Goal: Task Accomplishment & Management: Complete application form

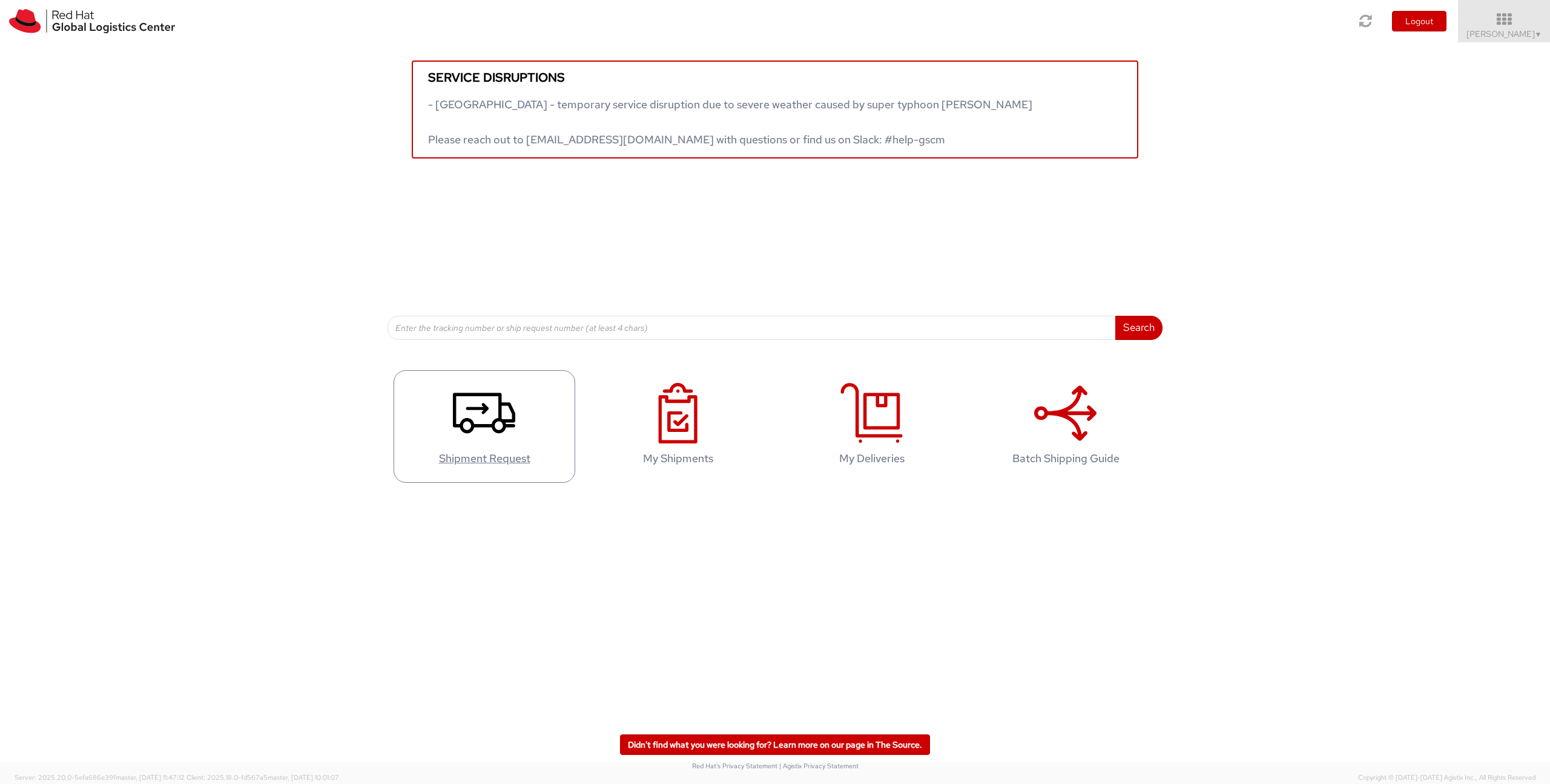
click at [502, 412] on use at bounding box center [484, 413] width 63 height 40
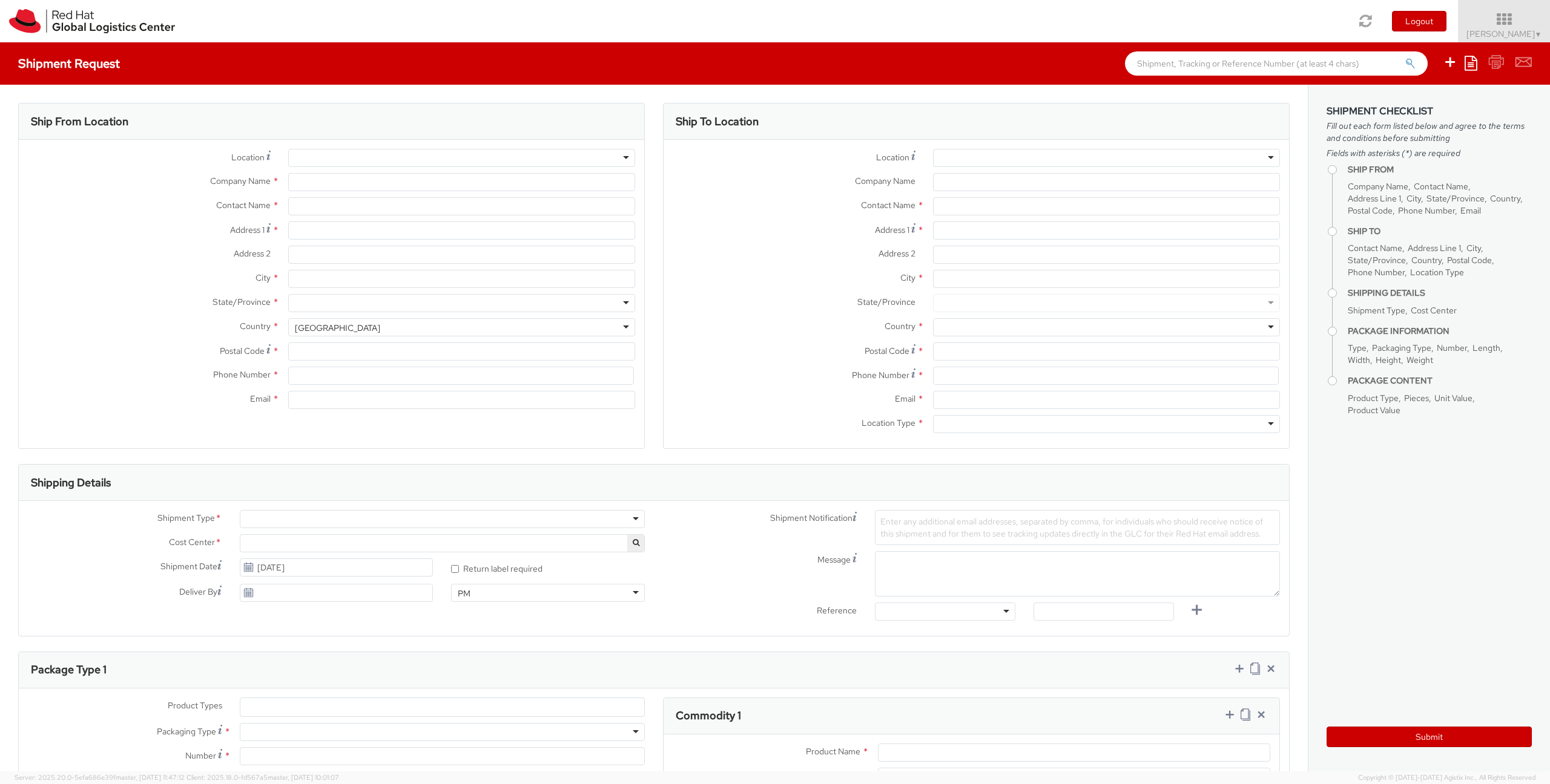
select select "726"
select select
type input "Red Hat Czech s.r.o."
type input "[PERSON_NAME]"
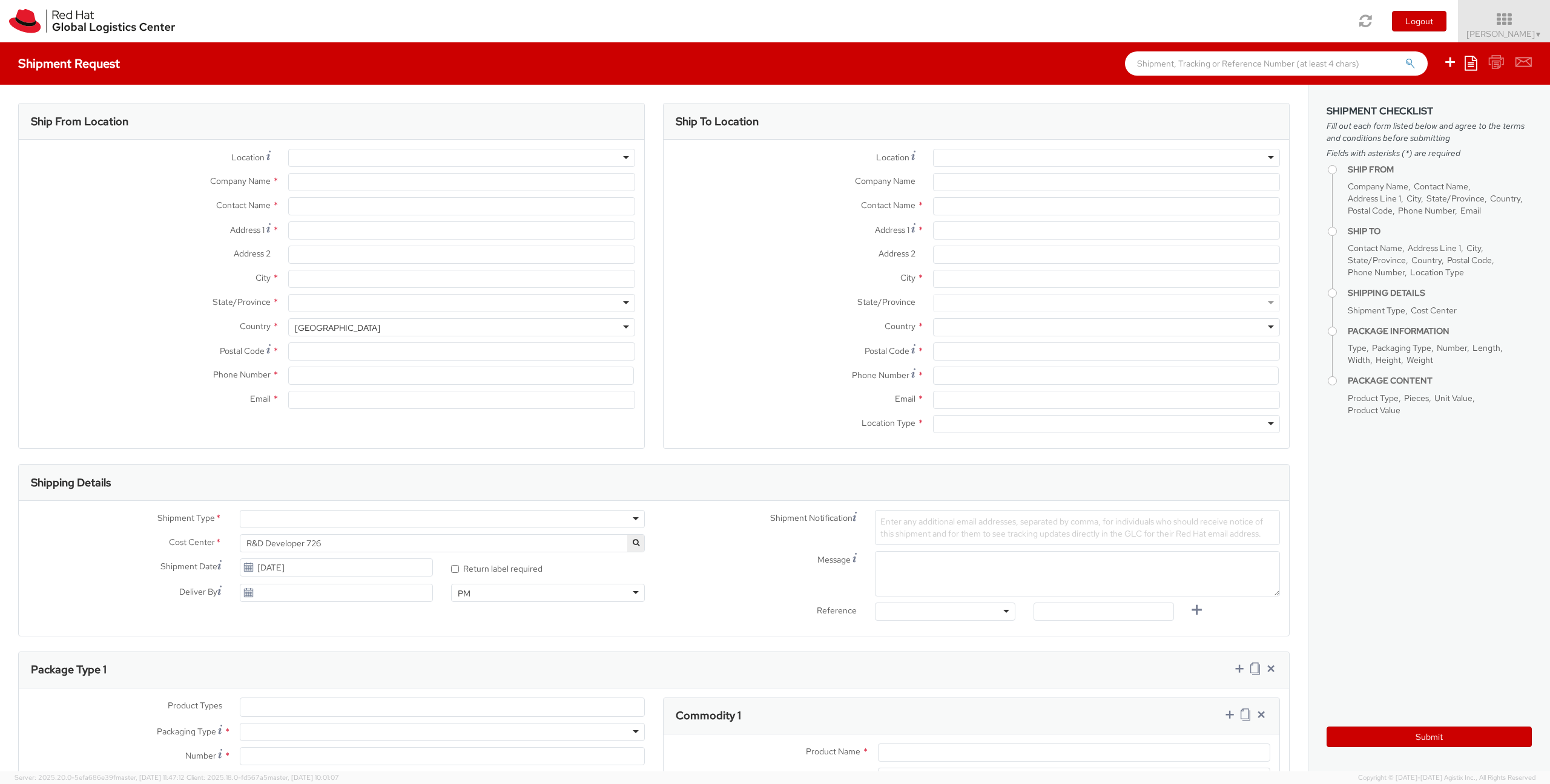
type input "Purkynova 647/111"
type input "[GEOGRAPHIC_DATA]"
type input "621 00"
type input "420532294352"
type input "[EMAIL_ADDRESS][DOMAIN_NAME]"
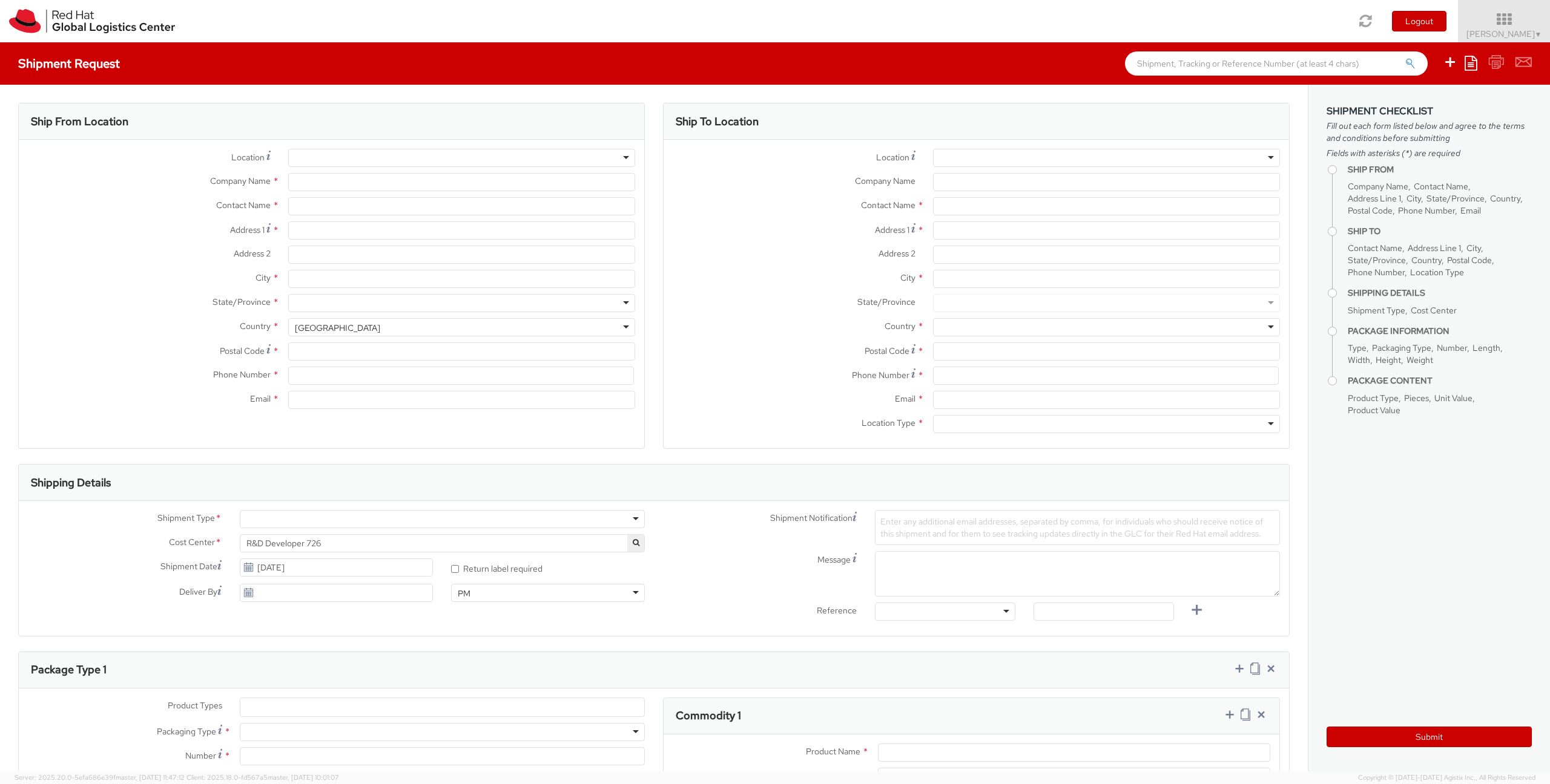
select select "CM"
select select "KGS"
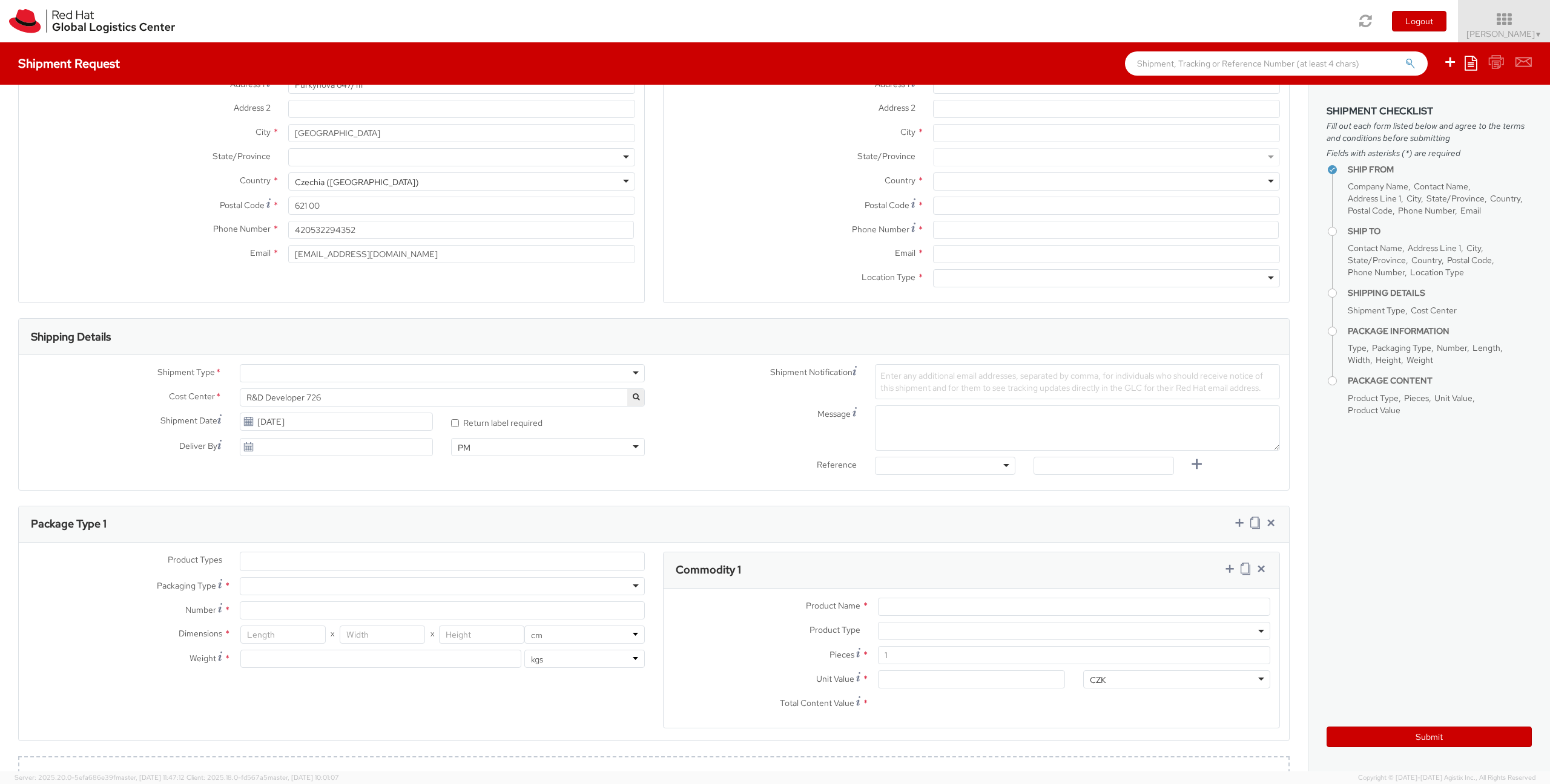
scroll to position [168, 0]
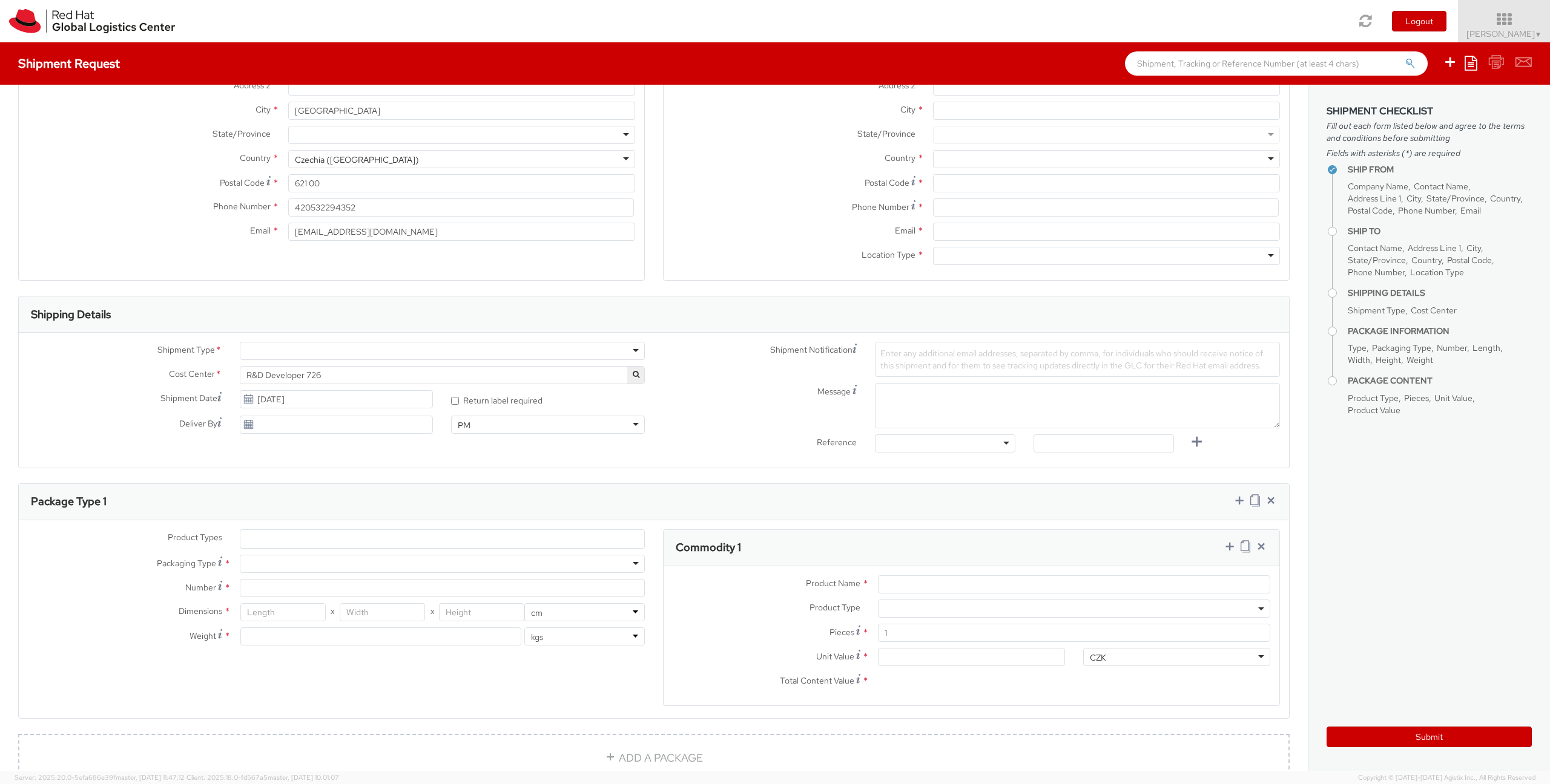
click at [570, 346] on div at bounding box center [442, 350] width 405 height 18
click at [681, 354] on label "Shipment Notification" at bounding box center [759, 349] width 212 height 15
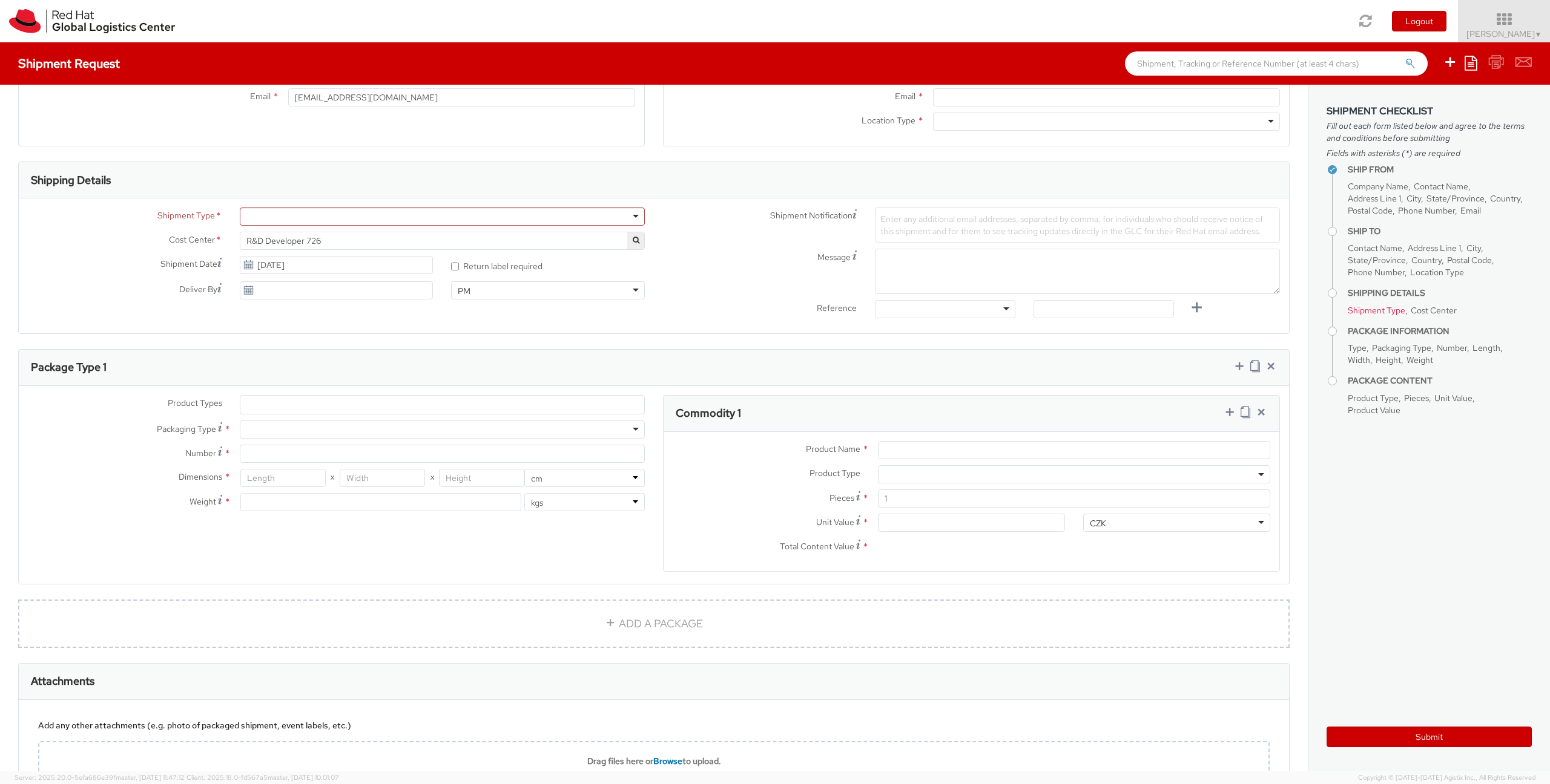
scroll to position [303, 0]
click at [288, 426] on div at bounding box center [442, 428] width 405 height 18
click at [107, 444] on label "Number *" at bounding box center [124, 452] width 212 height 16
click at [240, 444] on input "Number *" at bounding box center [442, 453] width 405 height 18
click at [326, 452] on input "Number *" at bounding box center [442, 453] width 405 height 18
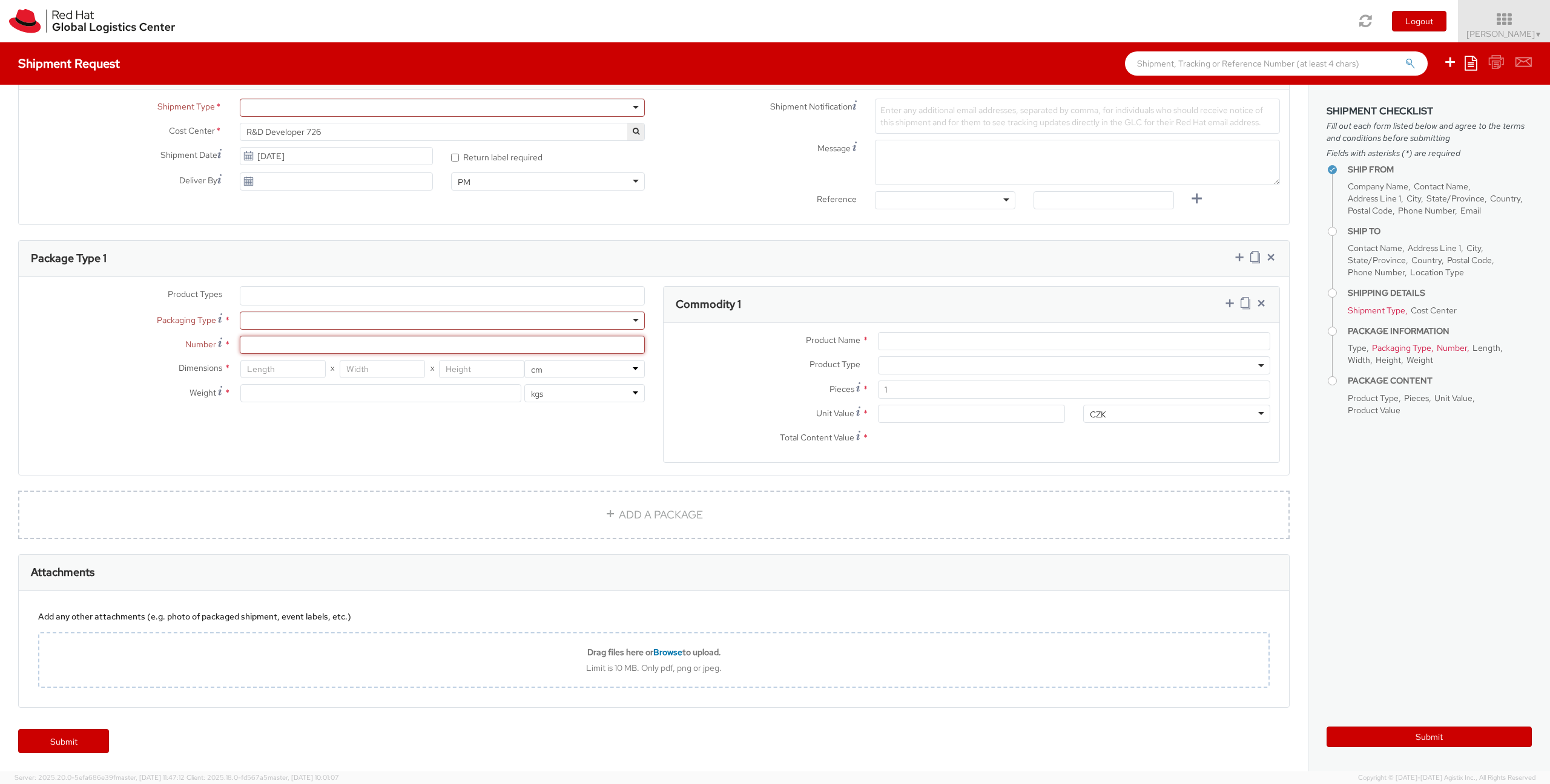
scroll to position [0, 0]
click at [907, 339] on input "Product Name *" at bounding box center [1074, 341] width 392 height 18
click at [943, 365] on span at bounding box center [1074, 365] width 392 height 18
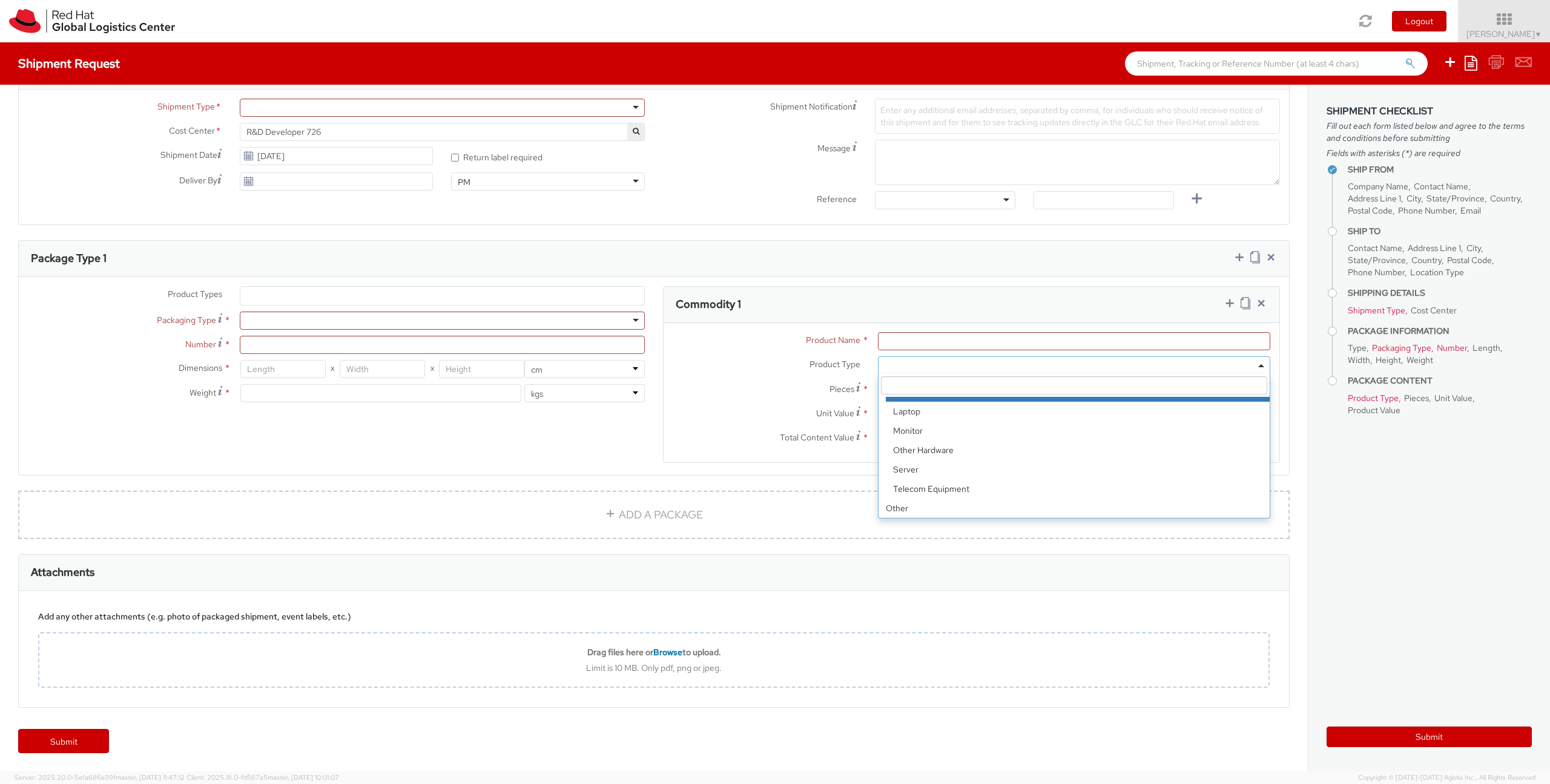
scroll to position [53, 0]
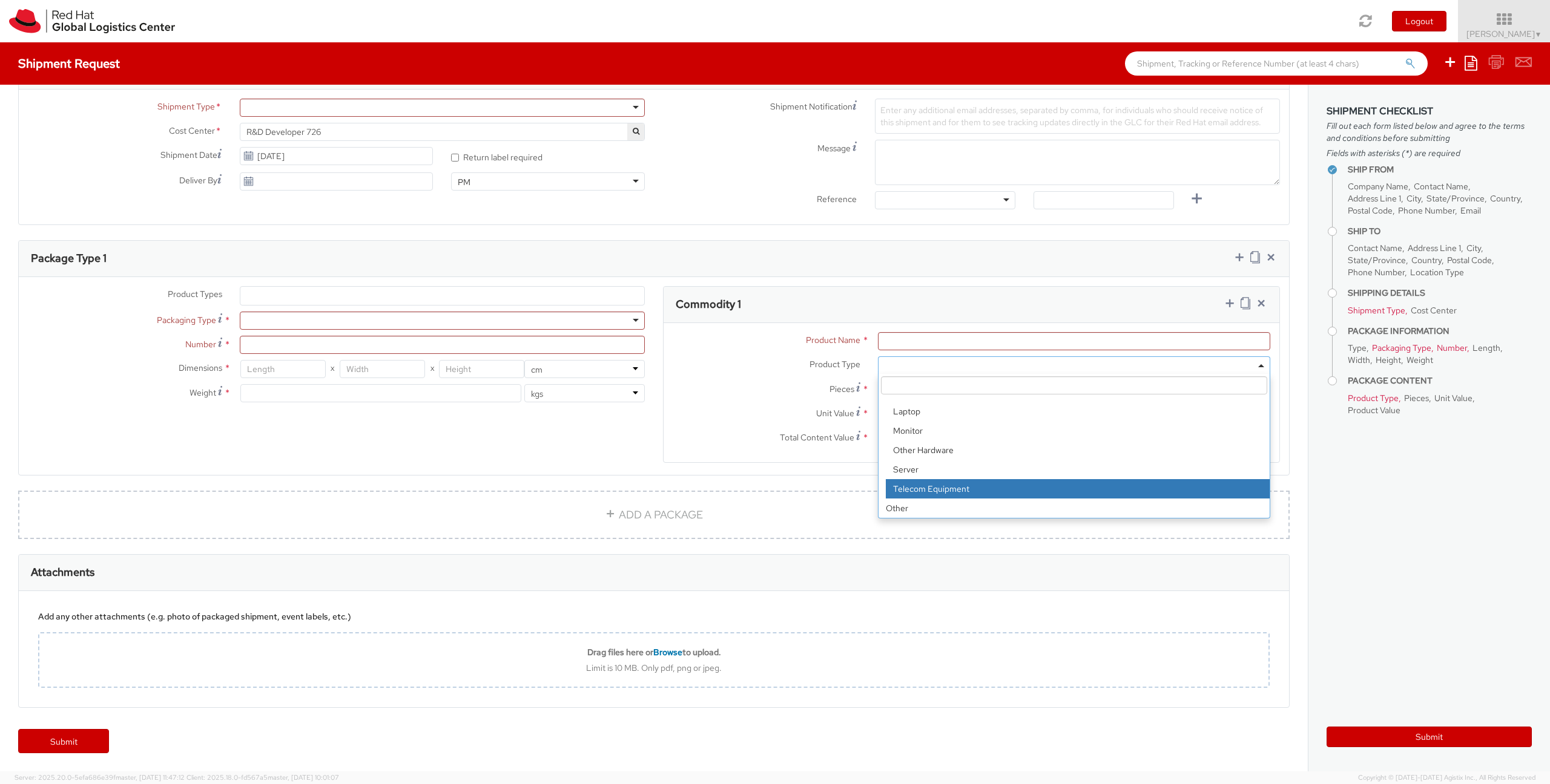
click at [714, 374] on div "Product Type * Documents Docking Station Laptop Monitor Other Hardware Server T…" at bounding box center [972, 369] width 616 height 24
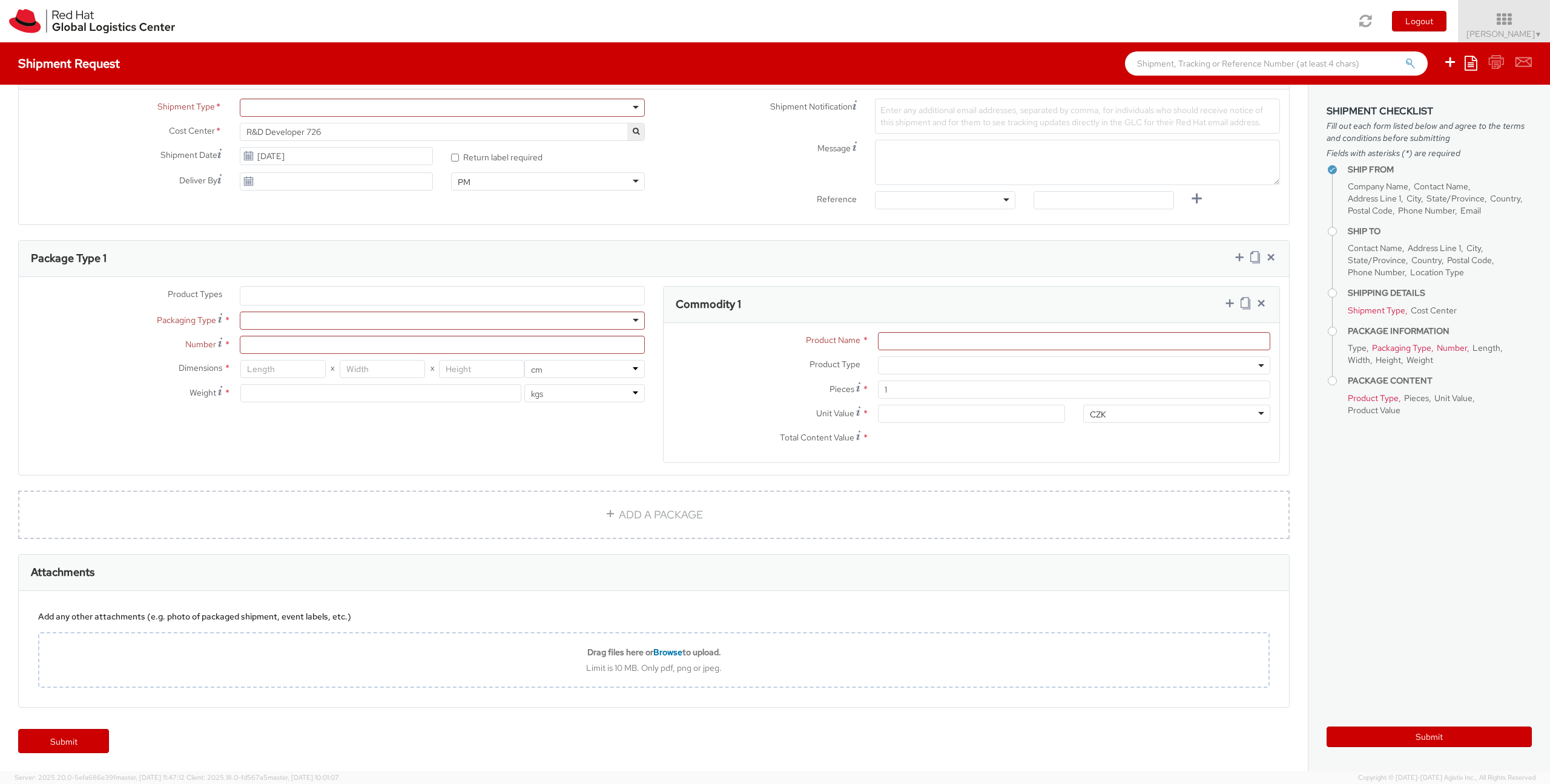
click at [910, 366] on span at bounding box center [1074, 365] width 392 height 18
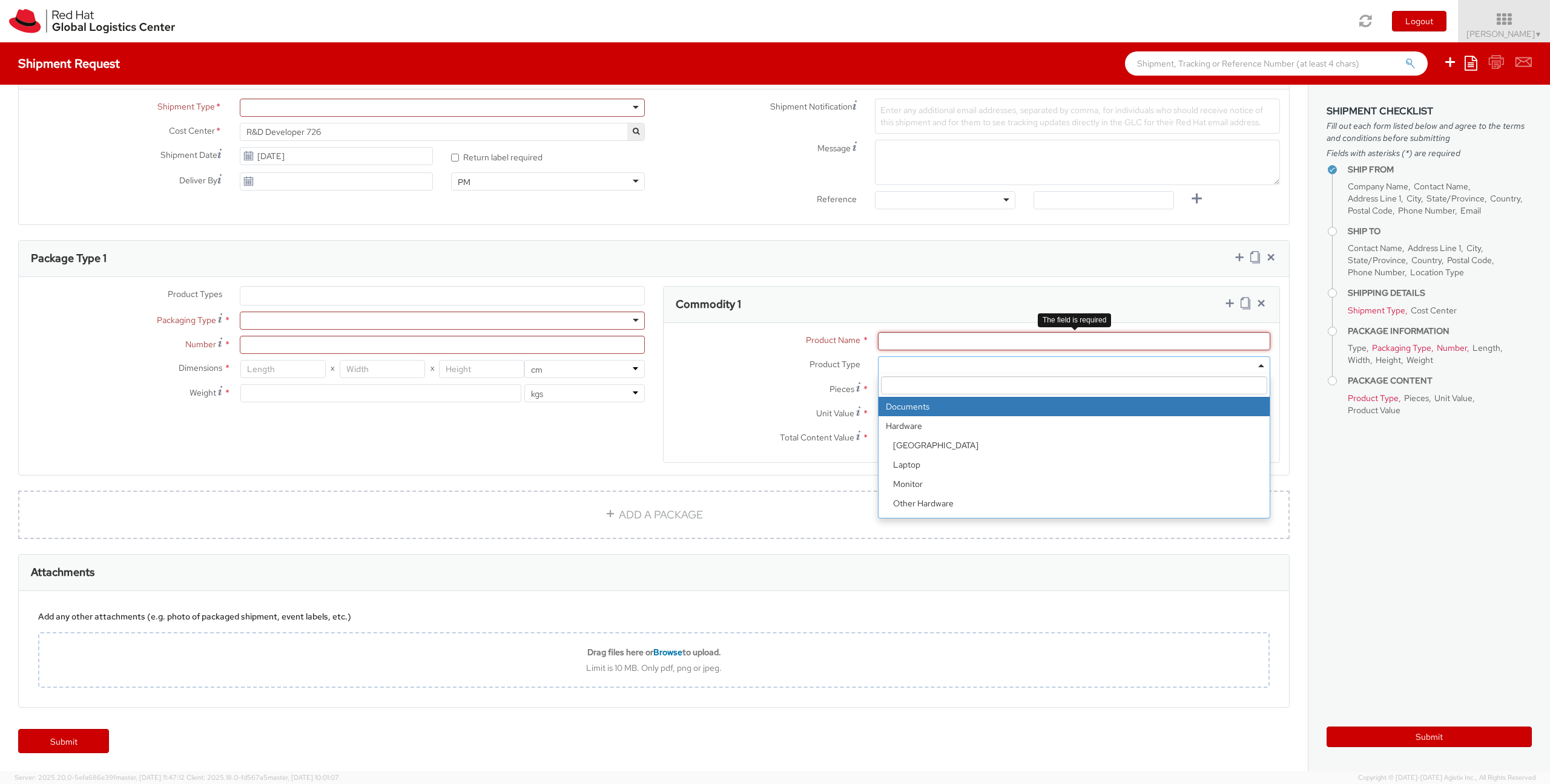
click at [908, 345] on input "Product Name *" at bounding box center [1074, 341] width 392 height 18
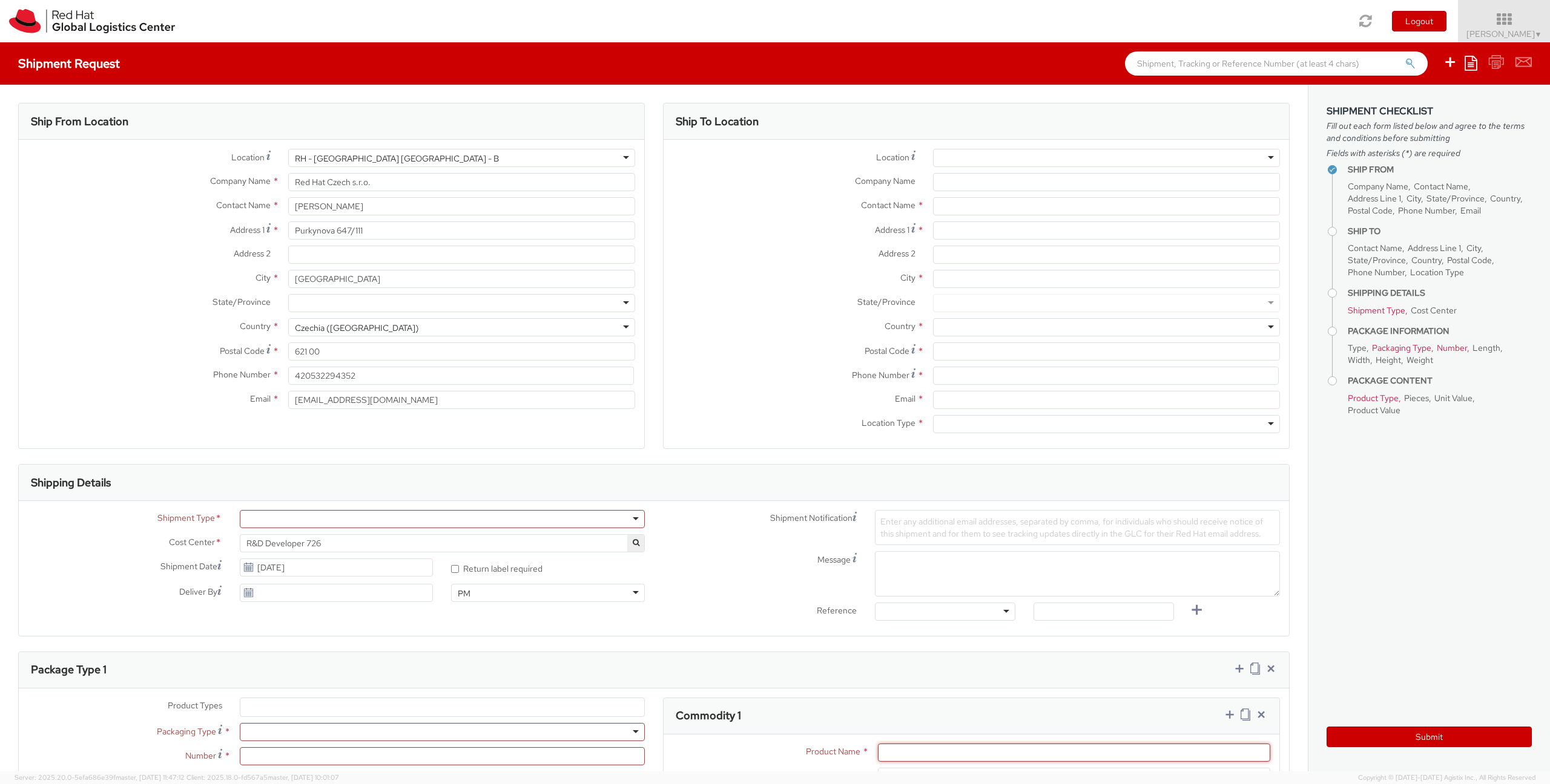
scroll to position [0, 0]
